Goal: Transaction & Acquisition: Subscribe to service/newsletter

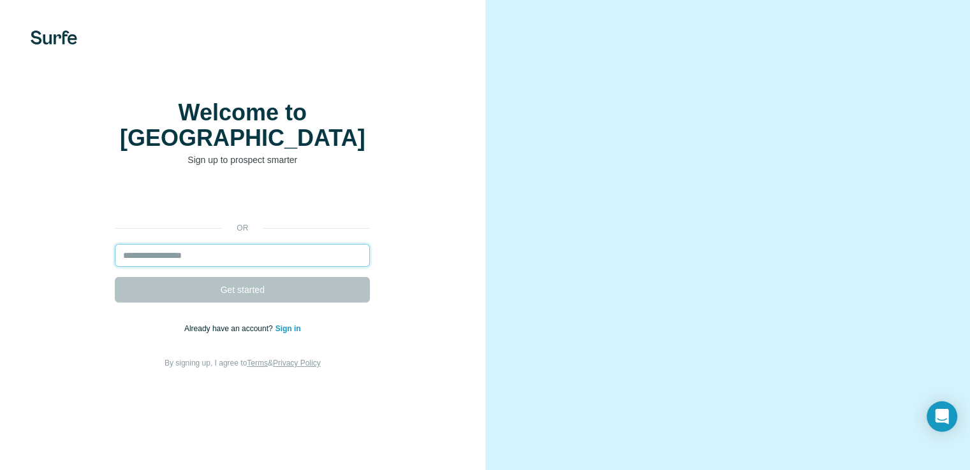
click at [245, 267] on input "email" at bounding box center [242, 255] width 255 height 23
click at [263, 267] on input "email" at bounding box center [242, 255] width 255 height 23
paste input "**********"
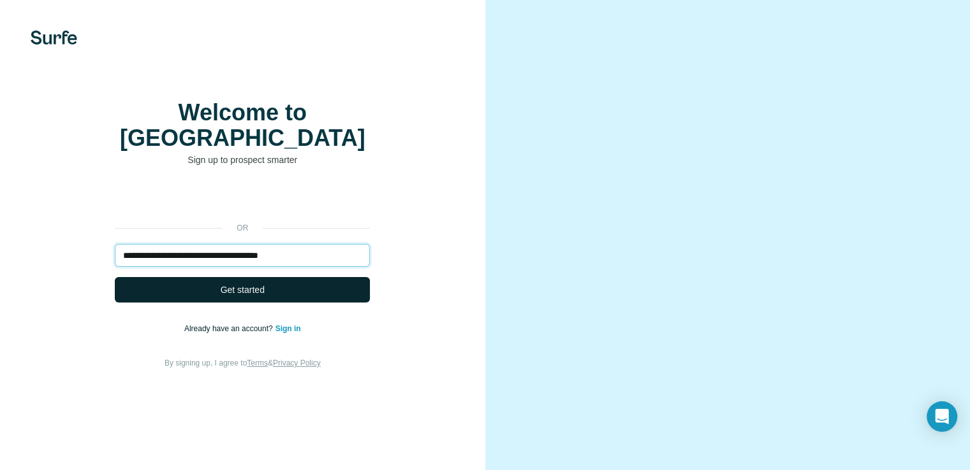
type input "**********"
click at [211, 303] on button "Get started" at bounding box center [242, 290] width 255 height 26
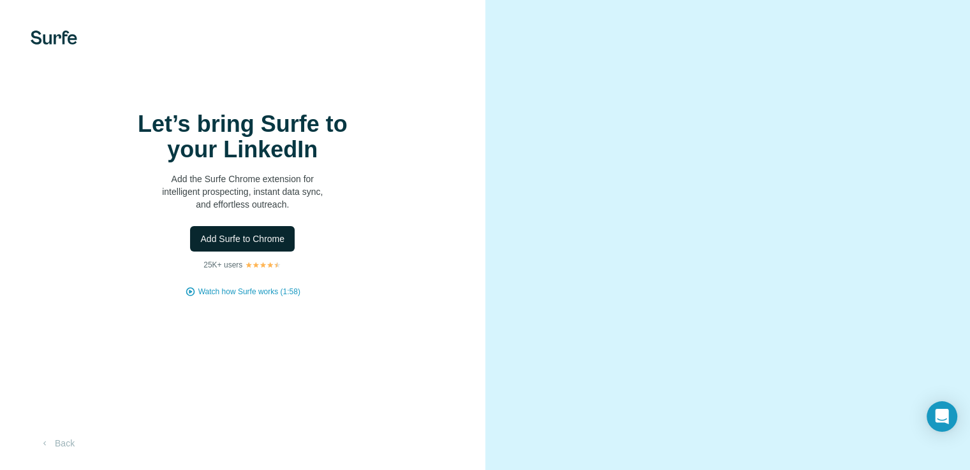
click at [237, 245] on span "Add Surfe to Chrome" at bounding box center [242, 239] width 84 height 13
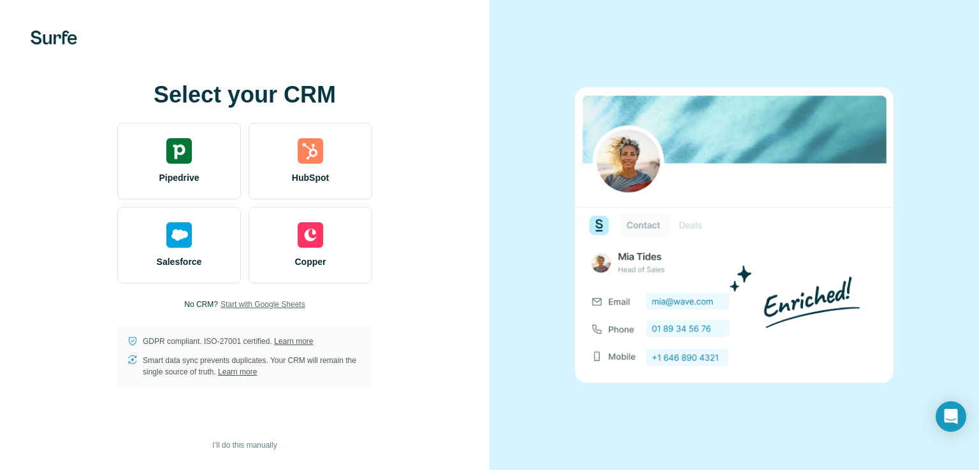
click at [243, 304] on span "Start with Google Sheets" at bounding box center [263, 304] width 85 height 11
click at [198, 304] on p "No CRM?" at bounding box center [201, 304] width 34 height 11
click at [240, 302] on span "Start with Google Sheets" at bounding box center [263, 304] width 85 height 11
click at [278, 304] on span "Start with Google Sheets" at bounding box center [263, 304] width 85 height 11
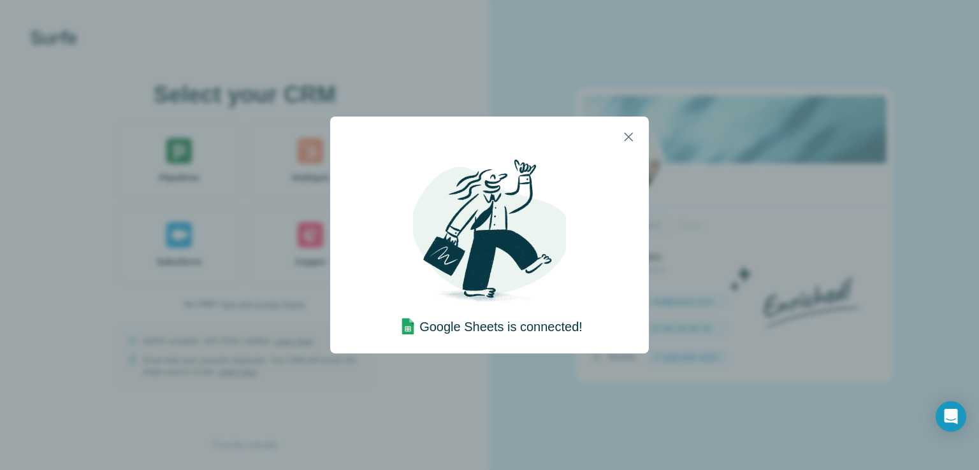
click at [477, 324] on h4 "Google Sheets is connected!" at bounding box center [500, 327] width 163 height 18
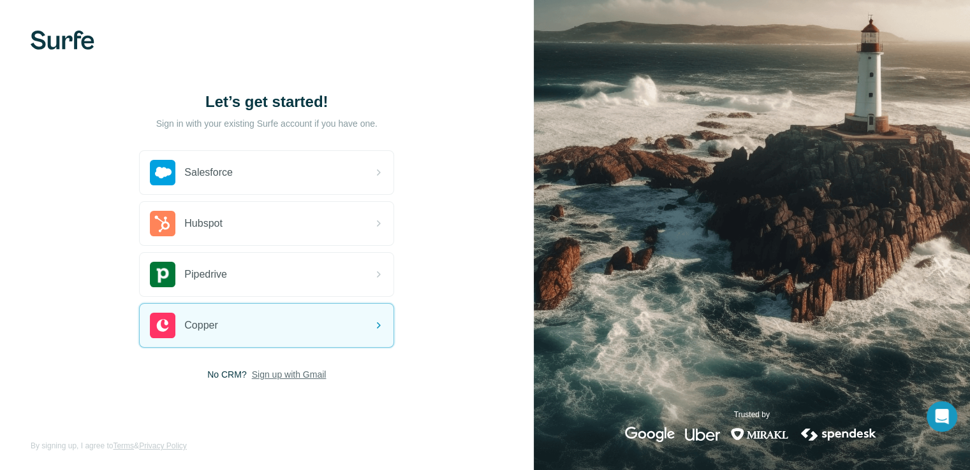
click at [306, 372] on span "Sign up with Gmail" at bounding box center [289, 374] width 75 height 13
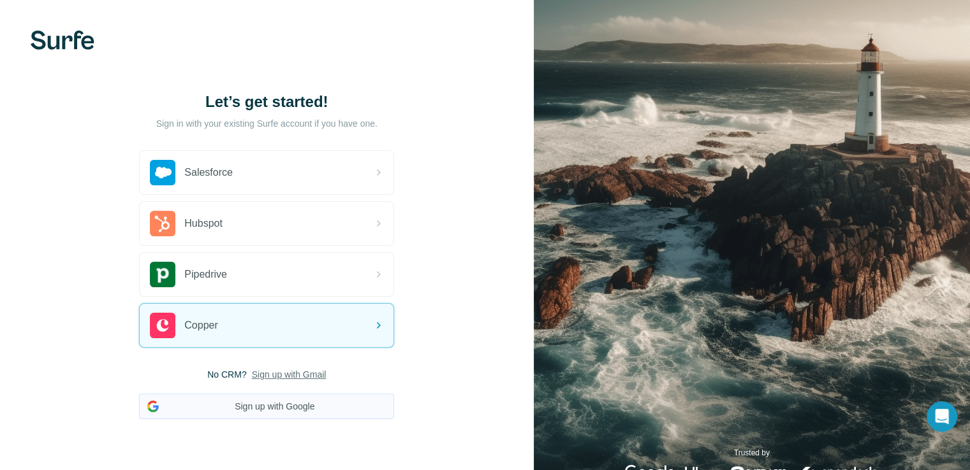
click at [302, 411] on button "Sign up with Google" at bounding box center [266, 407] width 255 height 26
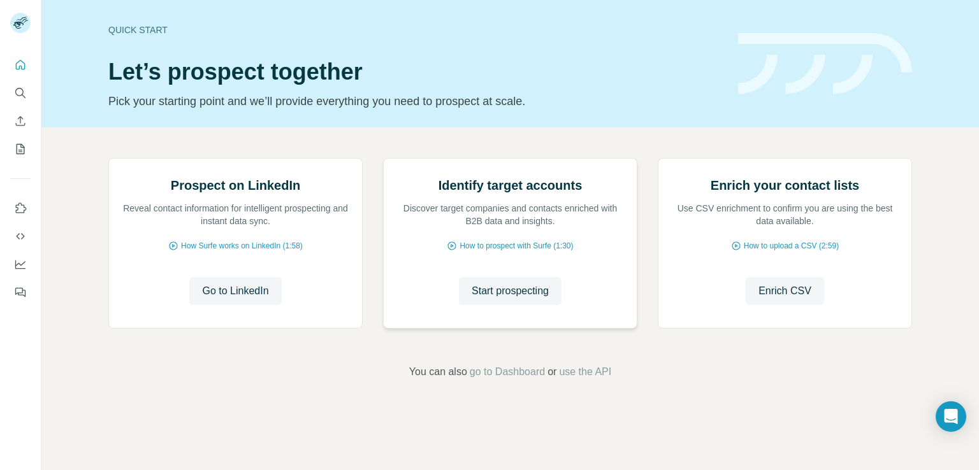
scroll to position [80, 0]
click at [20, 235] on icon "Use Surfe API" at bounding box center [20, 236] width 13 height 13
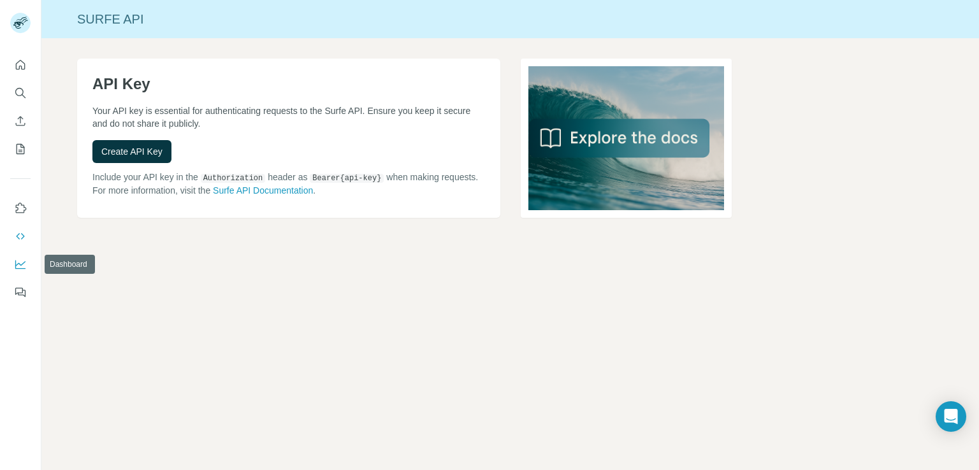
click at [22, 266] on icon "Dashboard" at bounding box center [20, 264] width 13 height 13
click at [15, 64] on icon "Quick start" at bounding box center [20, 65] width 13 height 13
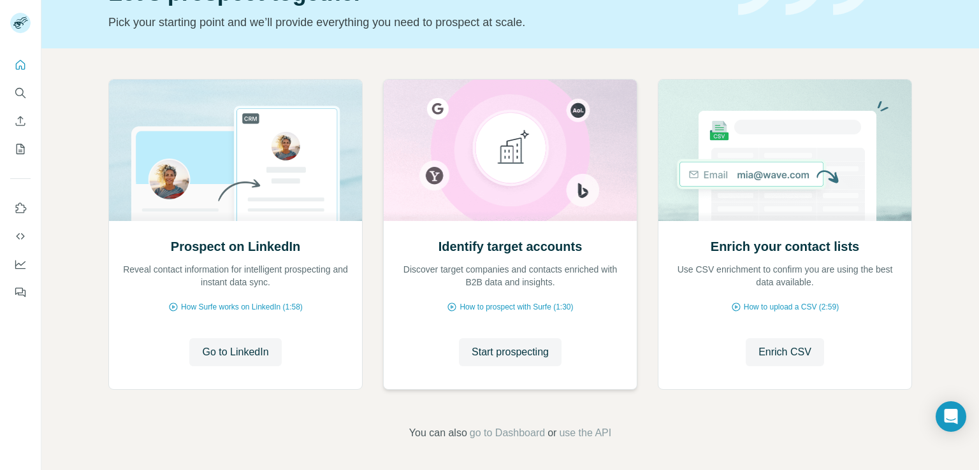
scroll to position [80, 0]
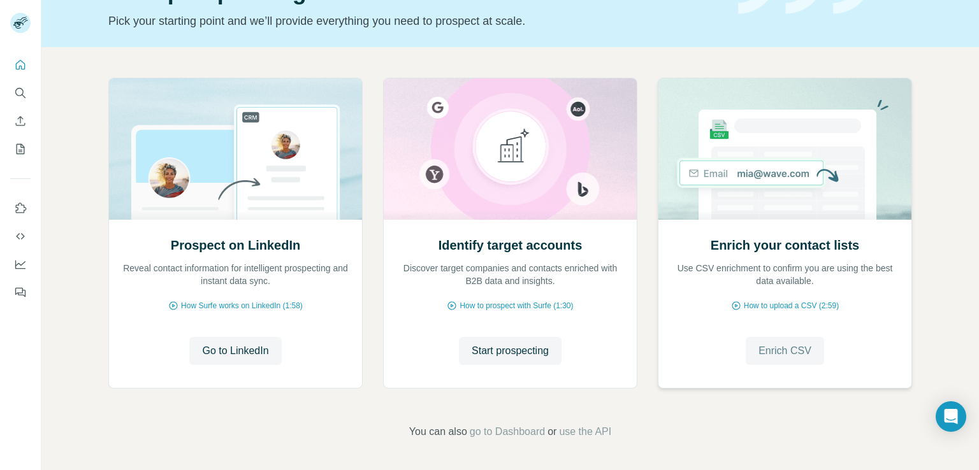
click at [791, 350] on span "Enrich CSV" at bounding box center [785, 351] width 53 height 15
